Goal: Task Accomplishment & Management: Use online tool/utility

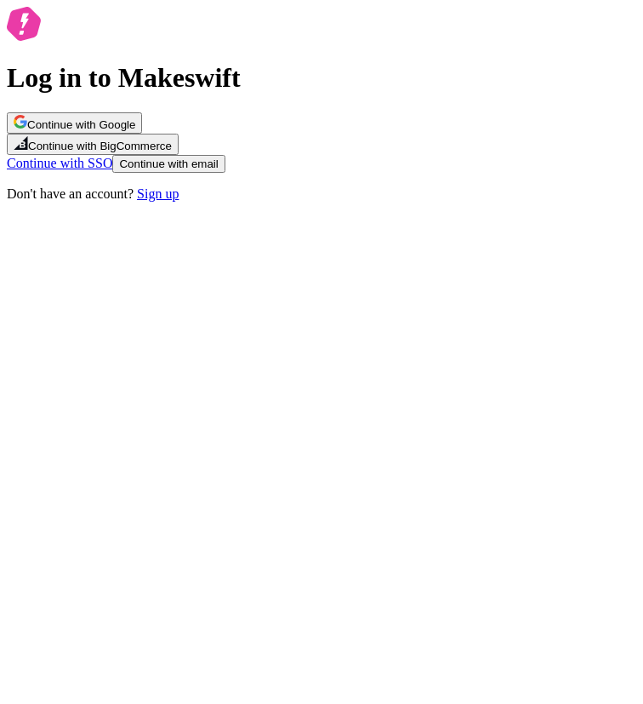
click at [135, 131] on span "Continue with Google" at bounding box center [81, 124] width 108 height 13
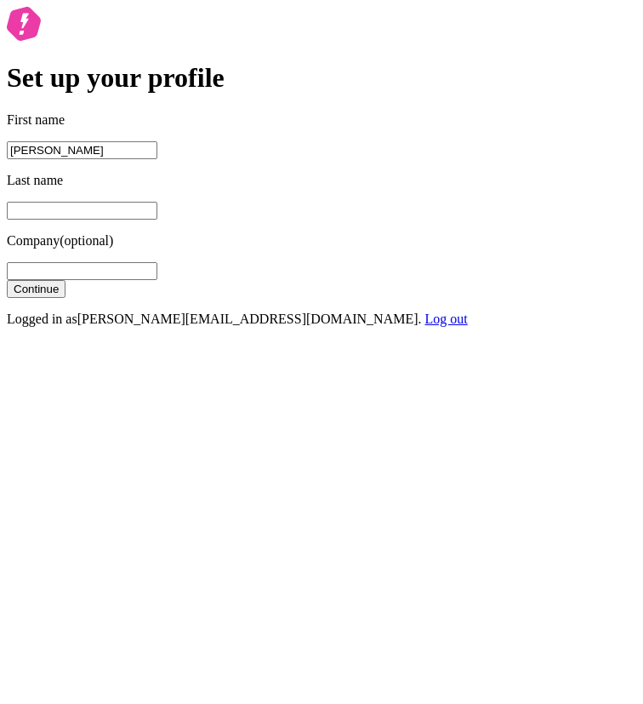
type input "[PERSON_NAME]"
type input "woo"
click at [7, 280] on button "Continue" at bounding box center [36, 289] width 59 height 18
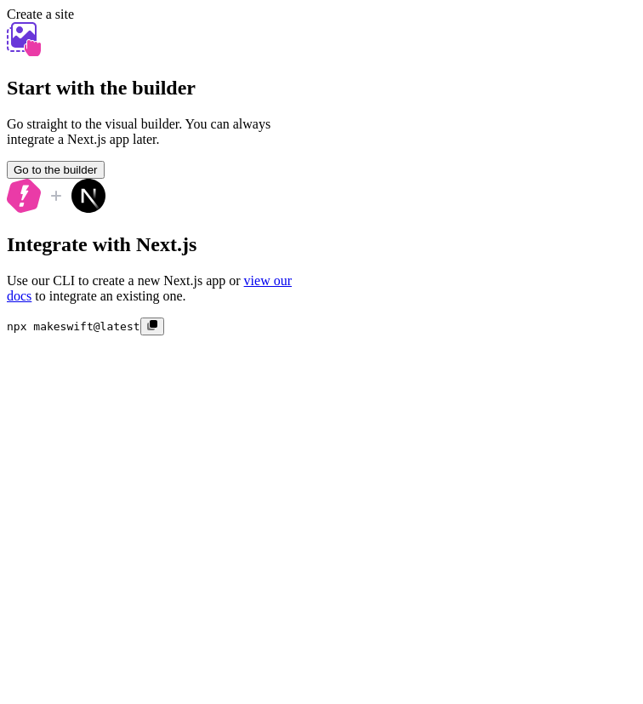
click at [98, 176] on span "Go to the builder" at bounding box center [56, 169] width 84 height 13
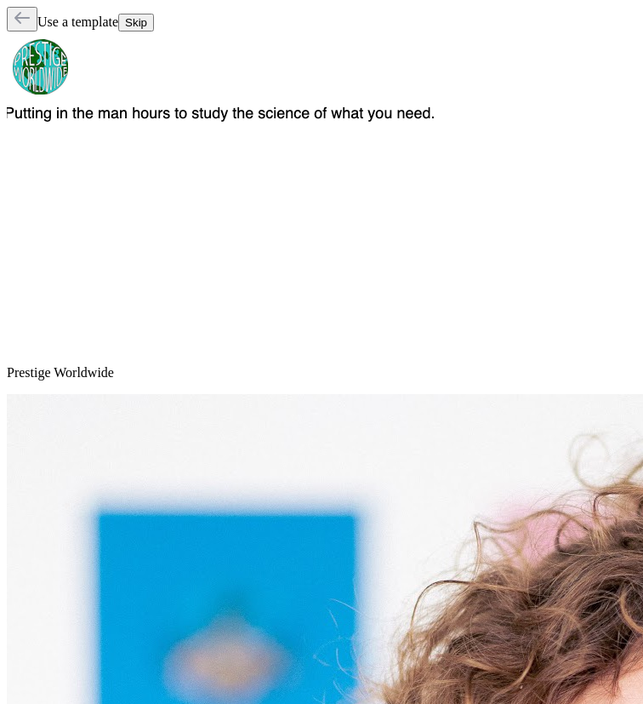
click at [147, 25] on span "Skip" at bounding box center [136, 22] width 22 height 13
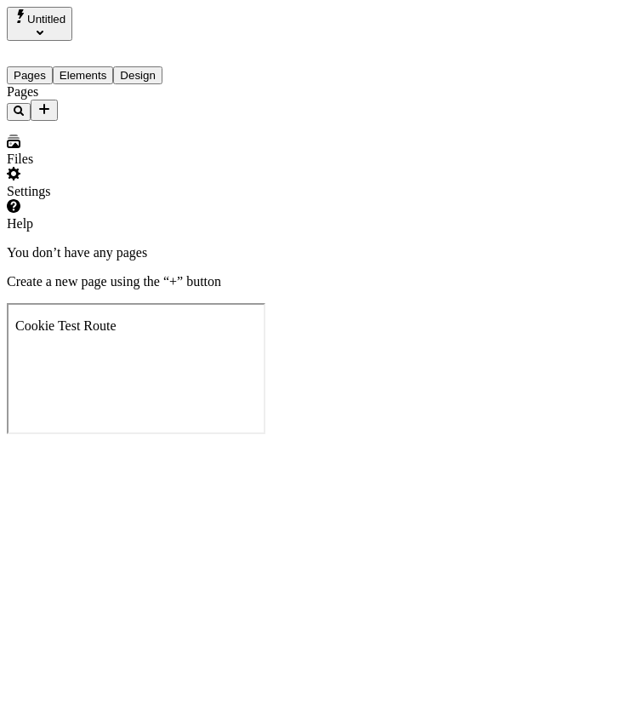
click at [58, 100] on button "Add new" at bounding box center [44, 110] width 27 height 21
click at [257, 136] on span "Blank page" at bounding box center [229, 143] width 61 height 14
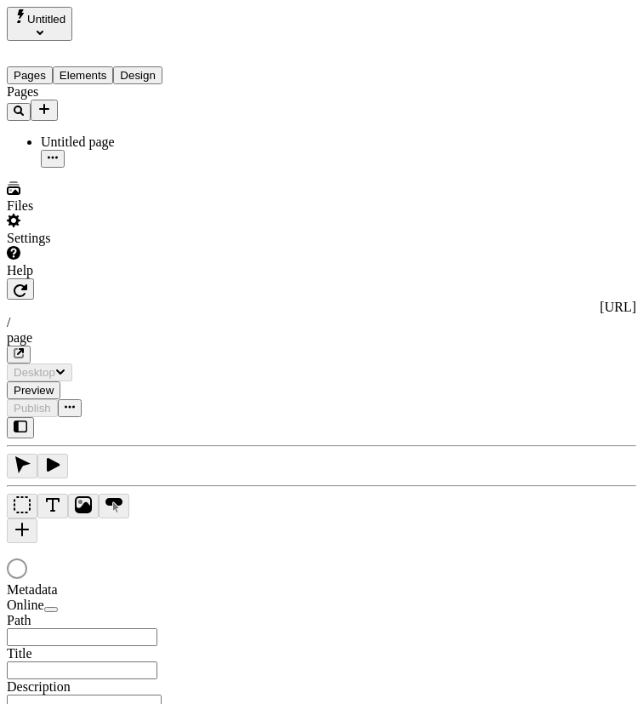
type input "/page"
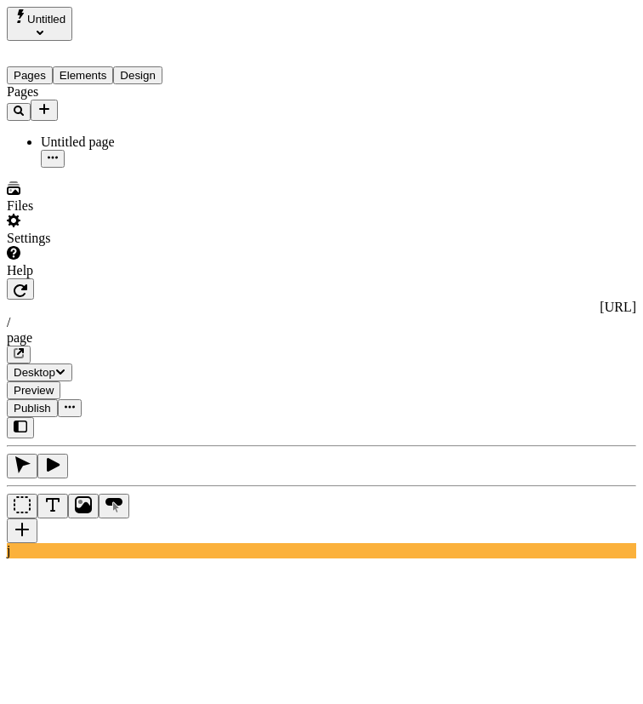
click at [51, 102] on icon "Add new" at bounding box center [44, 109] width 14 height 14
click at [231, 124] on div "Blank page" at bounding box center [252, 135] width 106 height 32
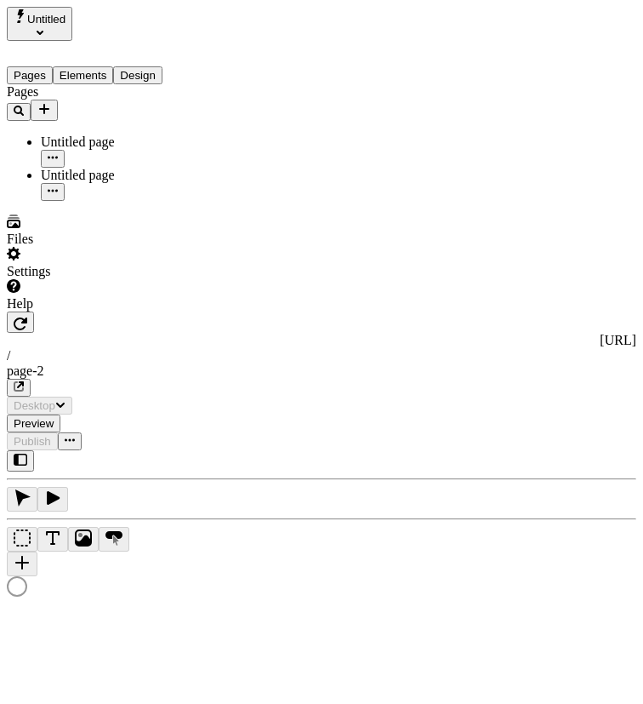
type input "/page-2"
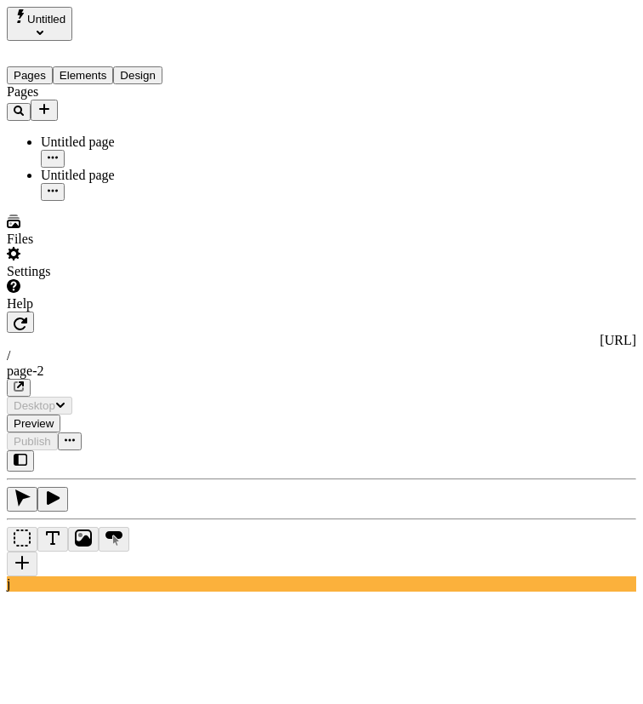
click at [132, 168] on div "Untitled page" at bounding box center [126, 175] width 170 height 15
click at [128, 134] on div "Untitled page" at bounding box center [126, 141] width 170 height 15
click at [128, 168] on div "Untitled page" at bounding box center [126, 175] width 170 height 15
click at [124, 134] on div "Untitled page" at bounding box center [126, 141] width 170 height 15
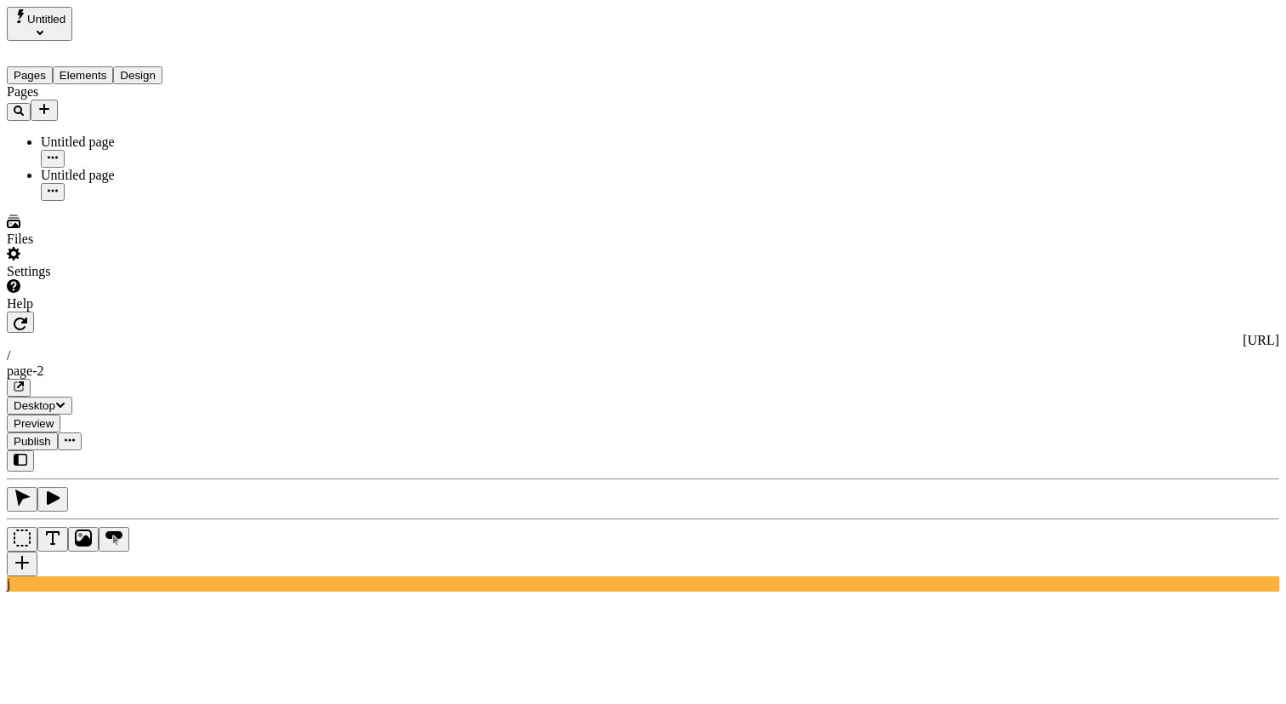
click at [102, 134] on div "Untitled page" at bounding box center [126, 141] width 170 height 15
click at [102, 168] on div "Untitled page" at bounding box center [126, 175] width 170 height 15
click at [96, 134] on div "Untitled page" at bounding box center [126, 141] width 170 height 15
click at [72, 20] on button "Untitled" at bounding box center [40, 24] width 66 height 34
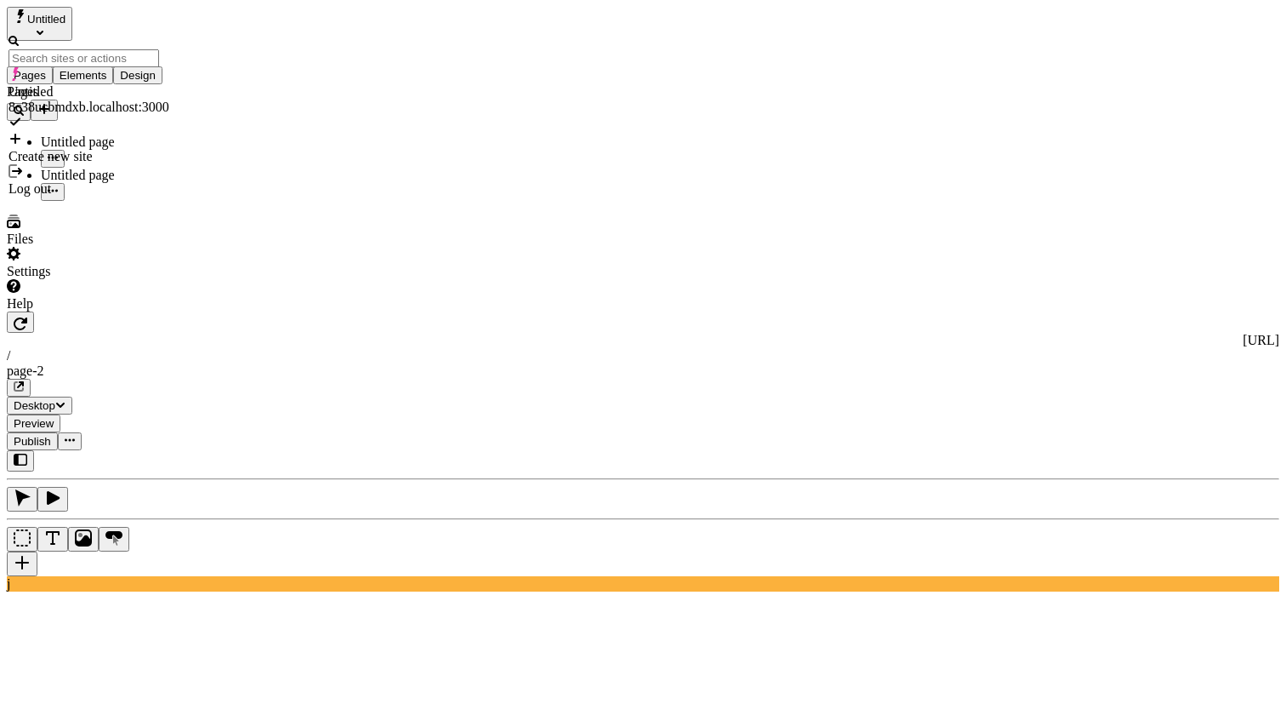
click at [105, 149] on div "Create new site" at bounding box center [89, 156] width 161 height 15
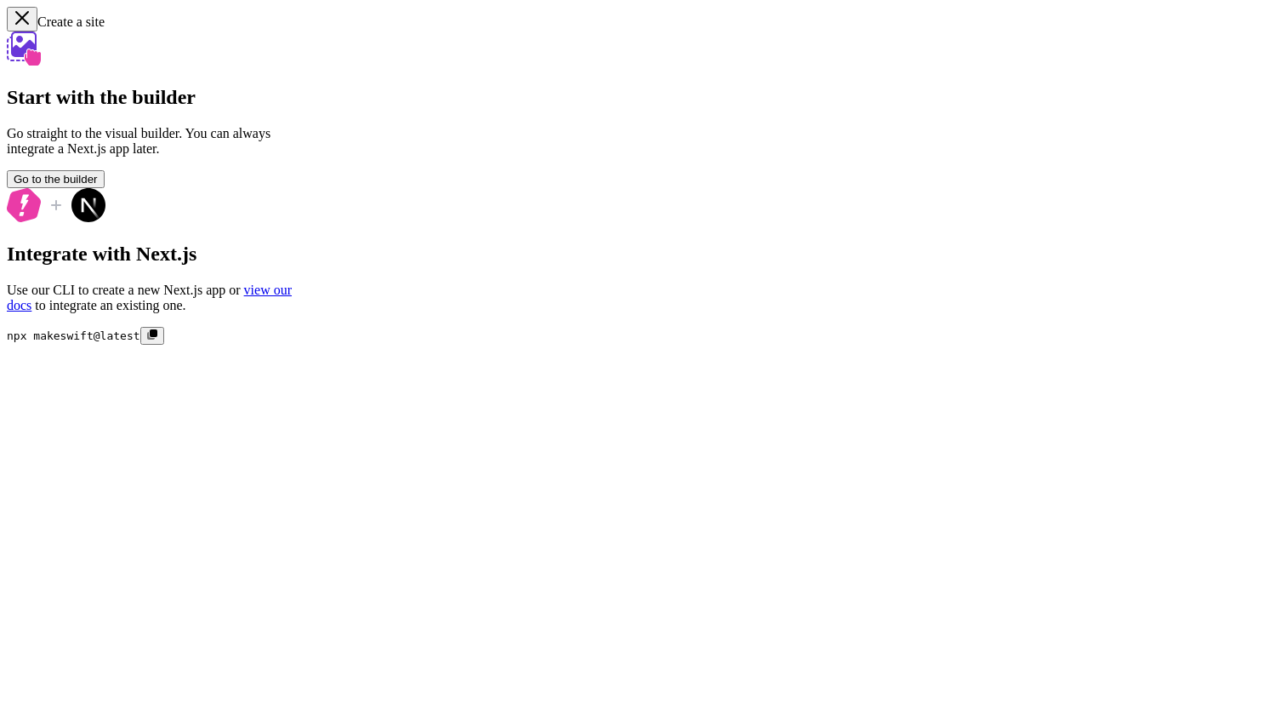
click at [293, 188] on div "Start with the builder Go straight to the visual builder. You can always integr…" at bounding box center [150, 109] width 286 height 157
click at [105, 188] on button "Go to the builder" at bounding box center [56, 179] width 98 height 18
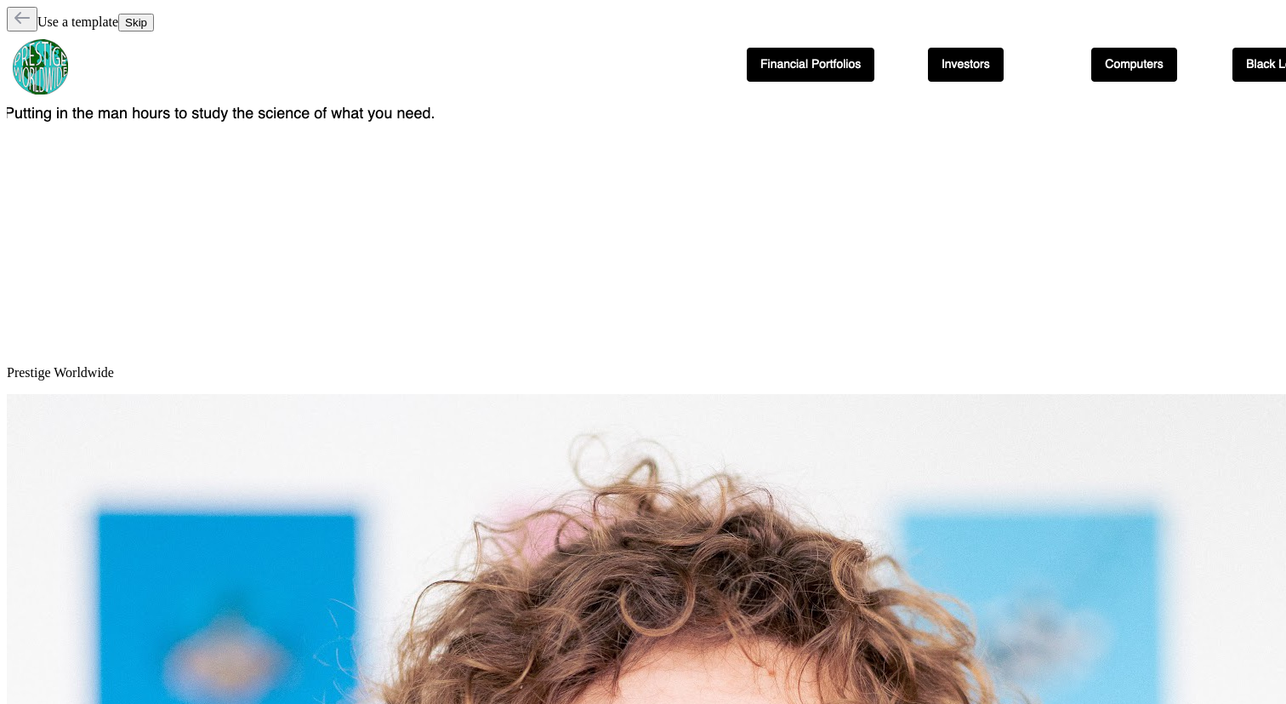
click at [147, 28] on span "Skip" at bounding box center [136, 22] width 22 height 13
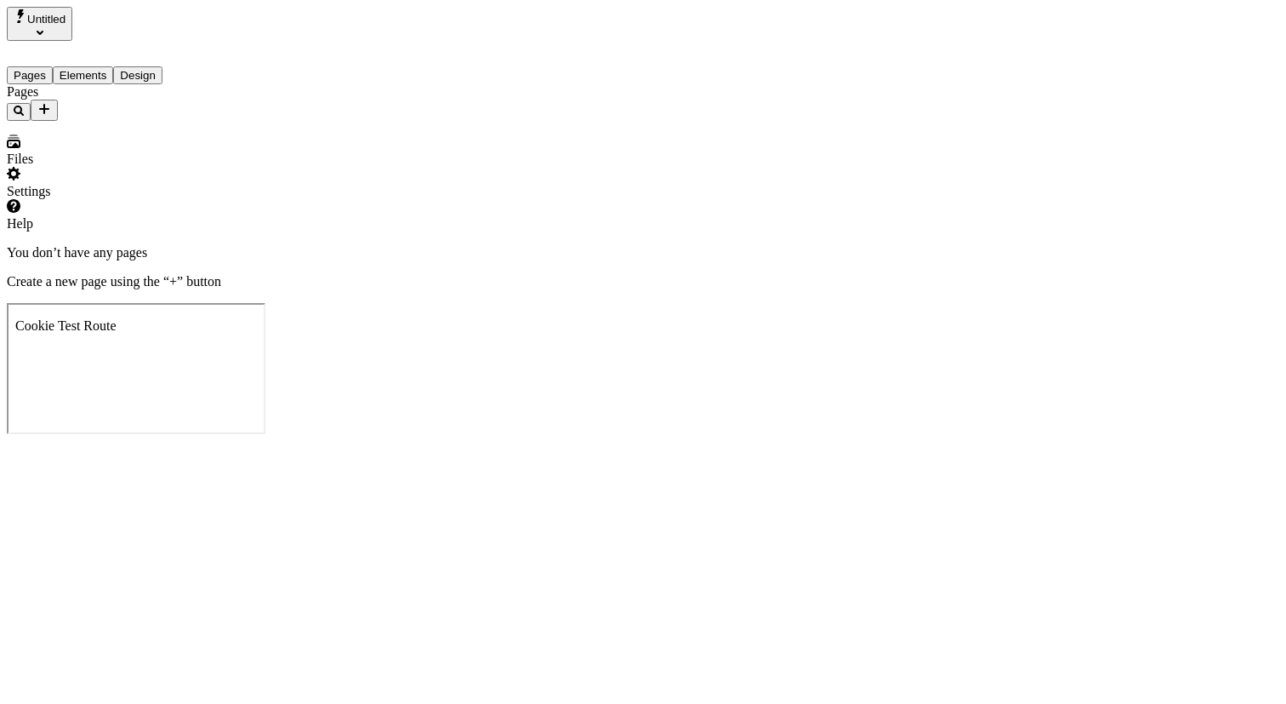
click at [51, 102] on icon "Add new" at bounding box center [44, 109] width 14 height 14
click at [234, 136] on span "Blank page" at bounding box center [229, 143] width 61 height 14
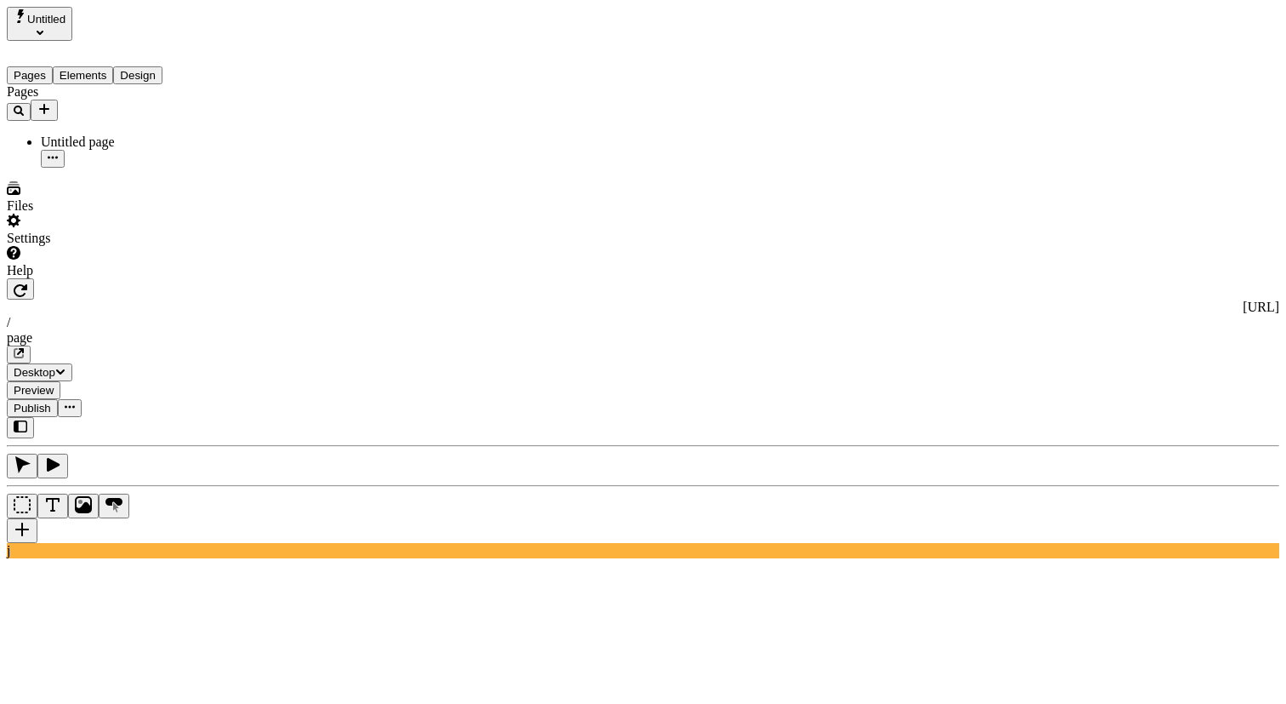
click at [162, 66] on button "Design" at bounding box center [137, 75] width 49 height 18
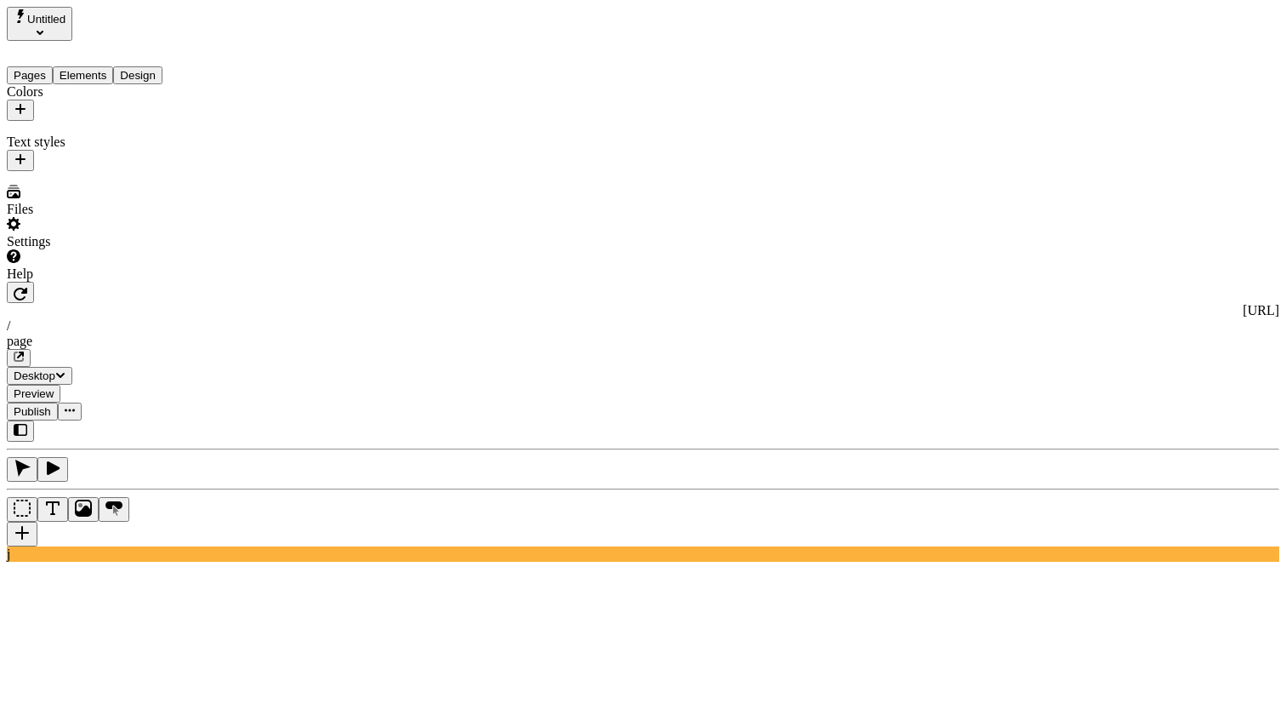
click at [98, 66] on button "Elements" at bounding box center [83, 75] width 61 height 18
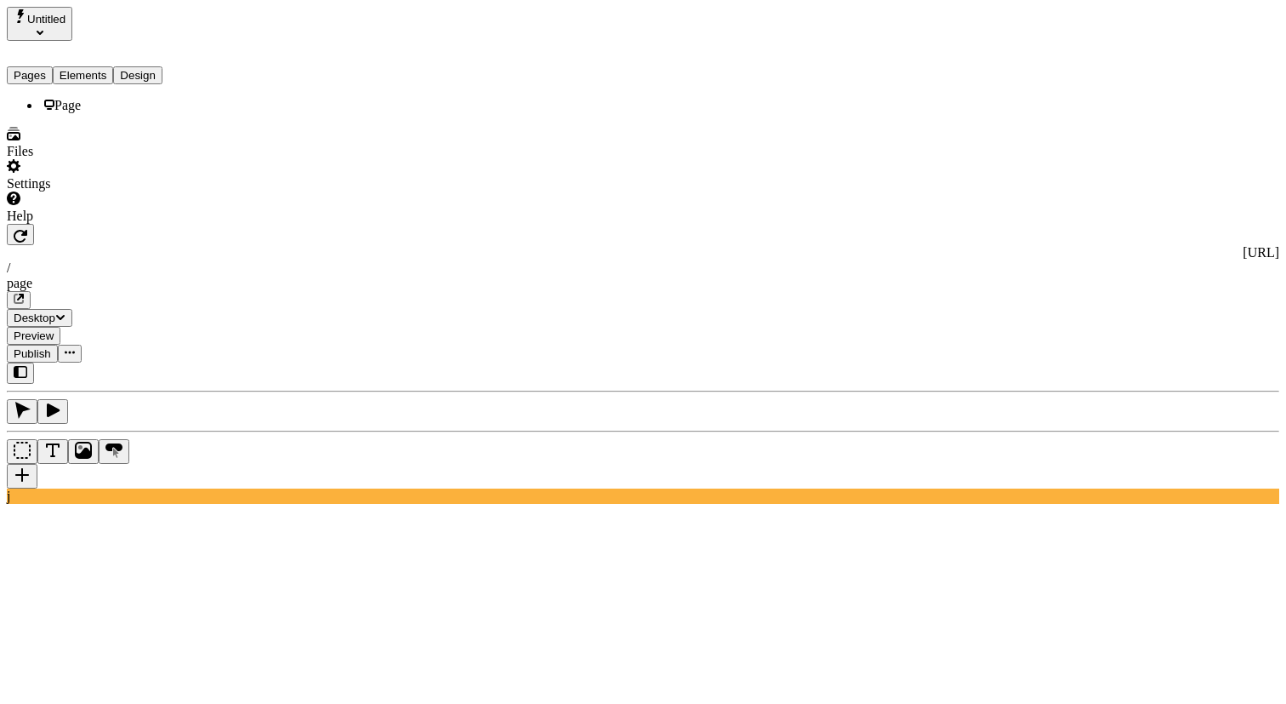
click at [48, 66] on button "Pages" at bounding box center [30, 75] width 46 height 18
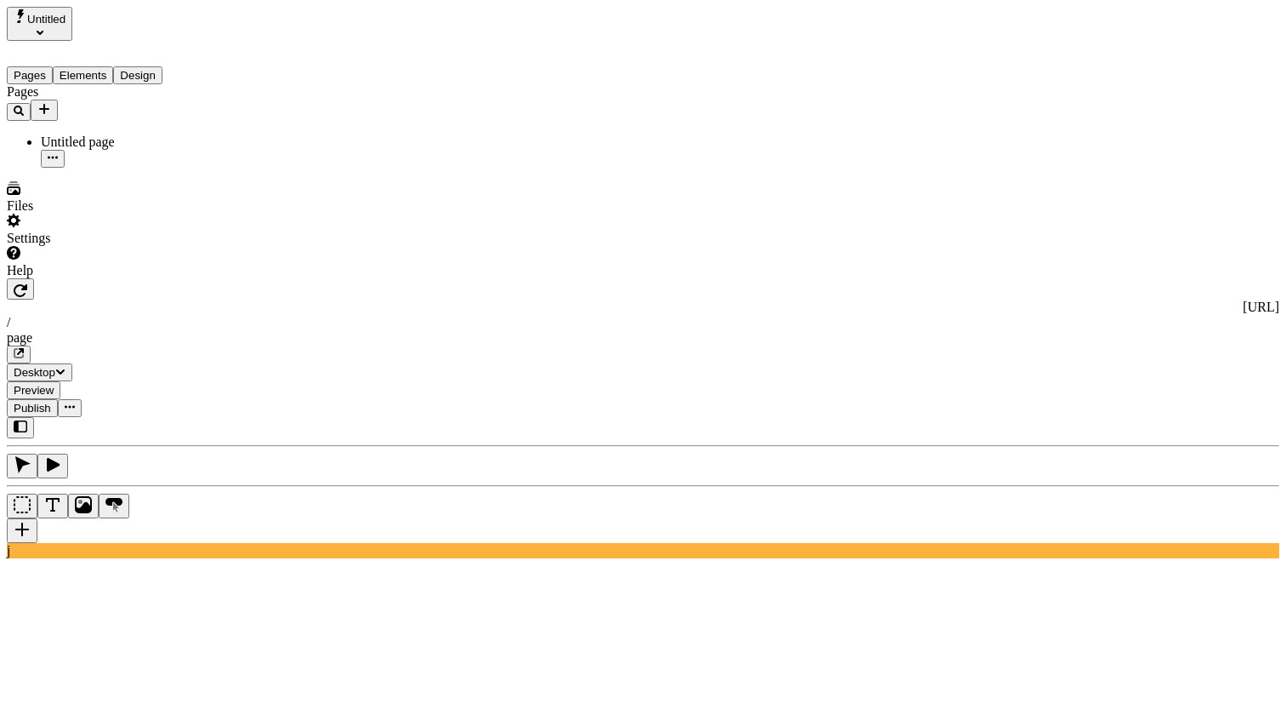
click at [182, 107] on div "Pages" at bounding box center [109, 102] width 204 height 37
click at [51, 102] on icon "Add new" at bounding box center [44, 109] width 14 height 14
click at [254, 115] on div "Page from template" at bounding box center [252, 103] width 106 height 32
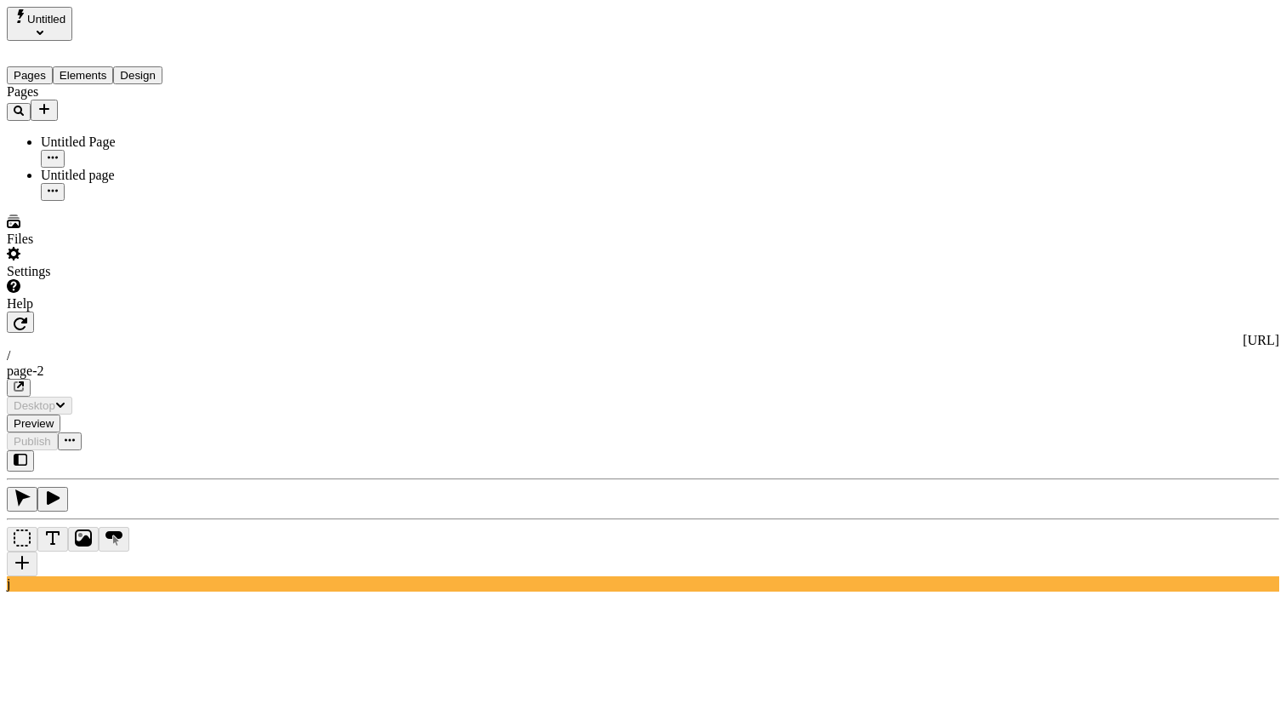
click at [66, 22] on span "Untitled" at bounding box center [46, 19] width 38 height 13
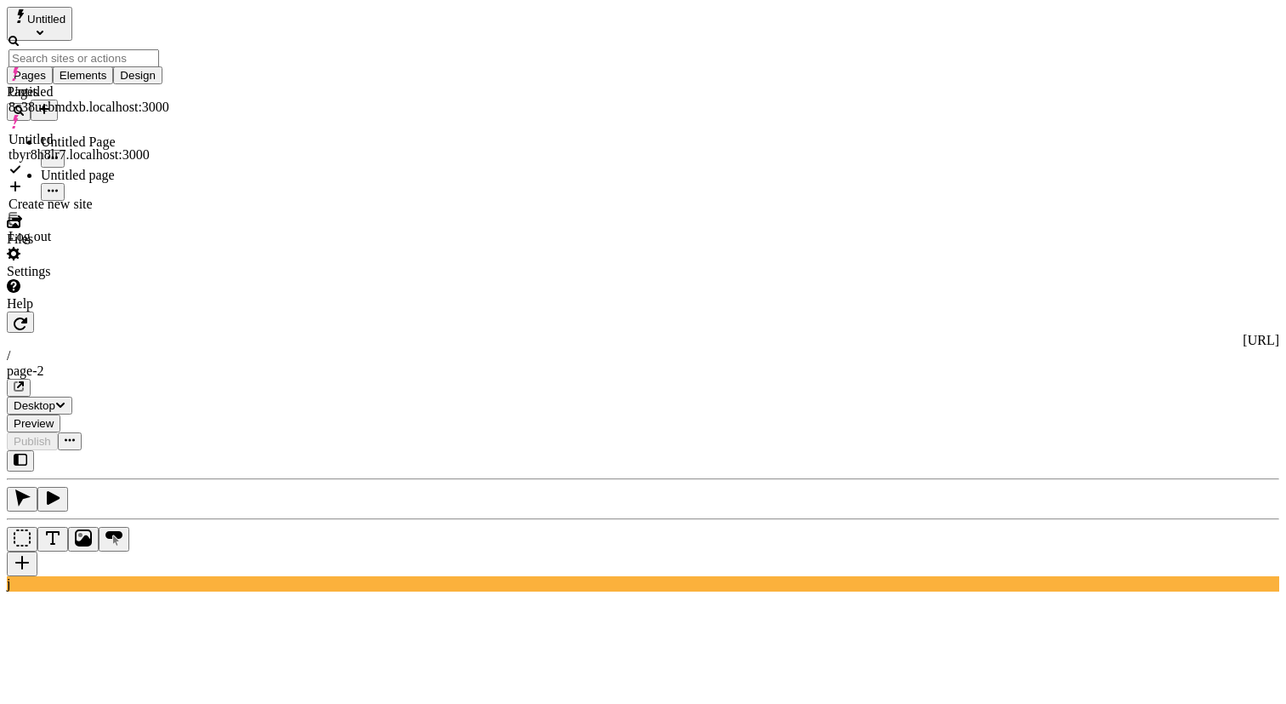
click at [99, 229] on div "Log out" at bounding box center [89, 236] width 161 height 15
